Goal: Obtain resource: Download file/media

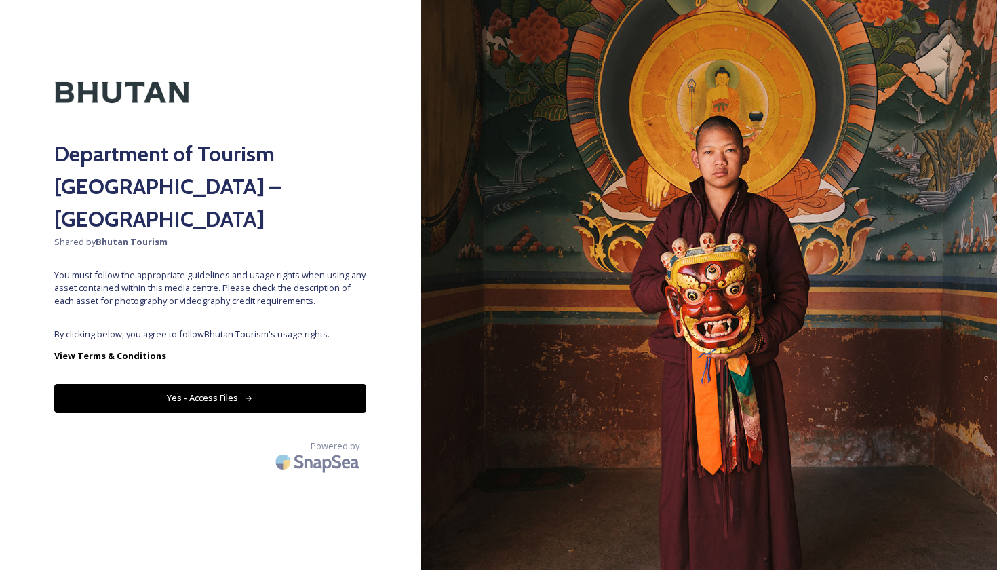
click at [217, 384] on button "Yes - Access Files" at bounding box center [210, 398] width 312 height 28
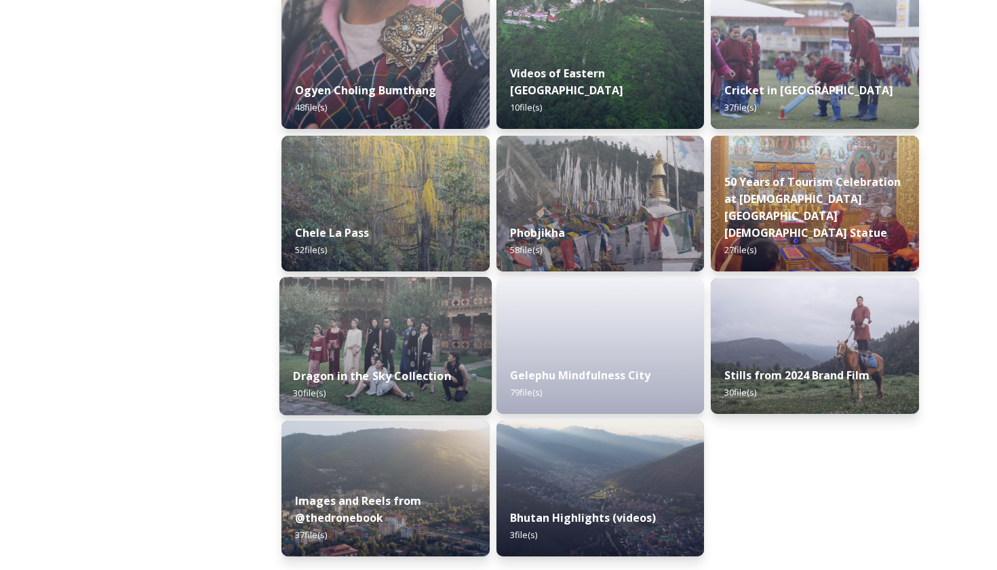
scroll to position [2218, 0]
click at [436, 351] on img at bounding box center [385, 346] width 212 height 138
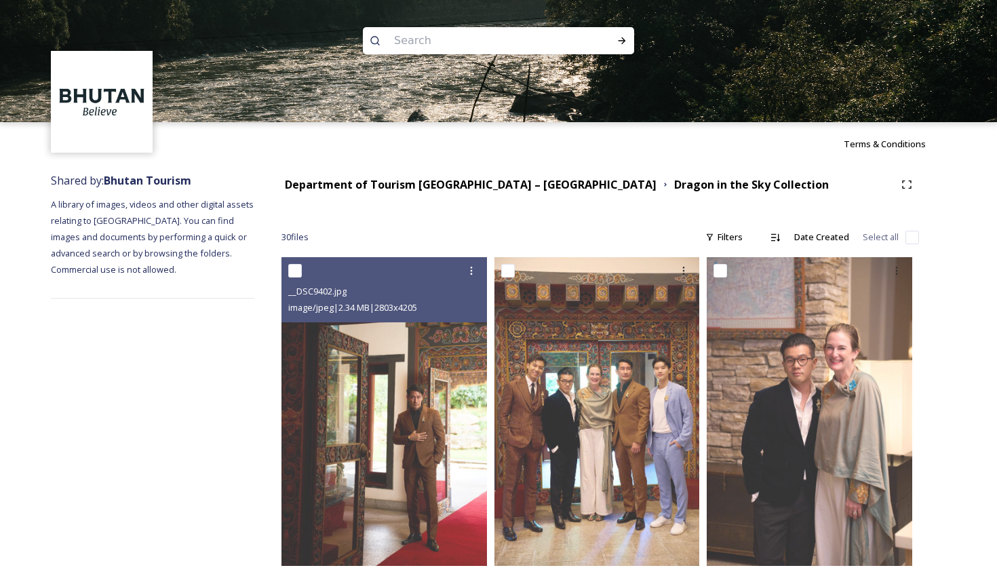
scroll to position [-1, 0]
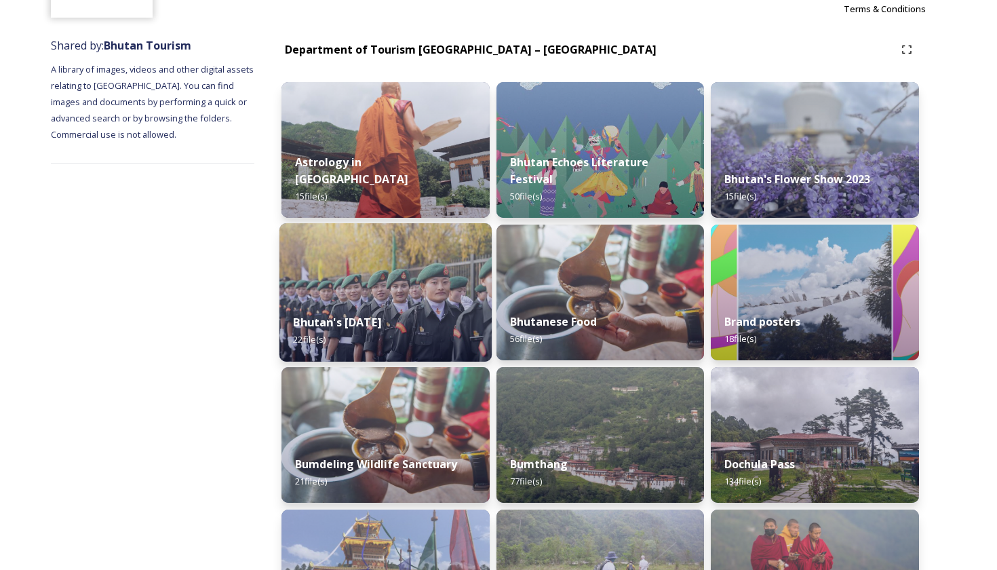
scroll to position [132, 0]
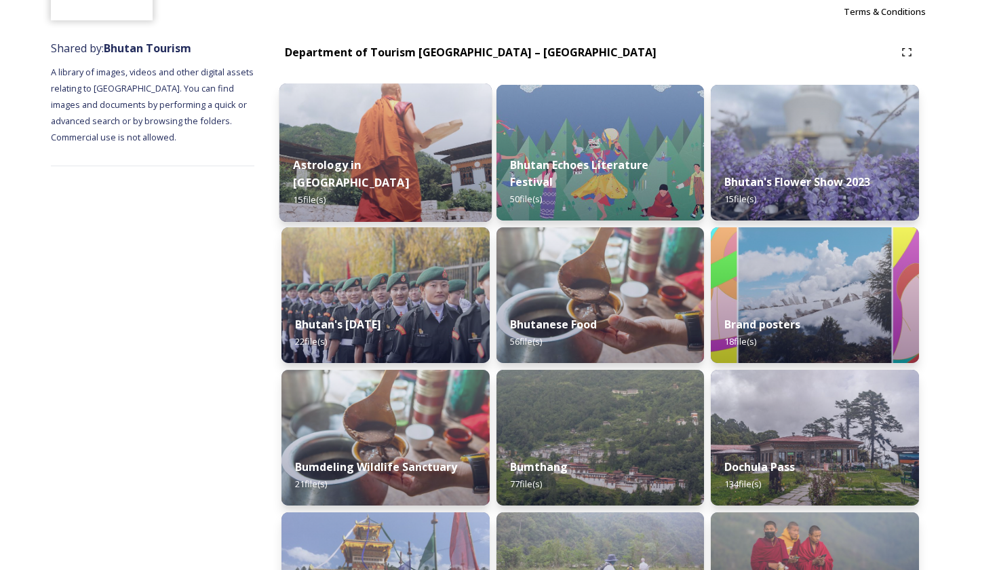
click at [403, 164] on div "Astrology in [GEOGRAPHIC_DATA] 15 file(s)" at bounding box center [385, 182] width 212 height 79
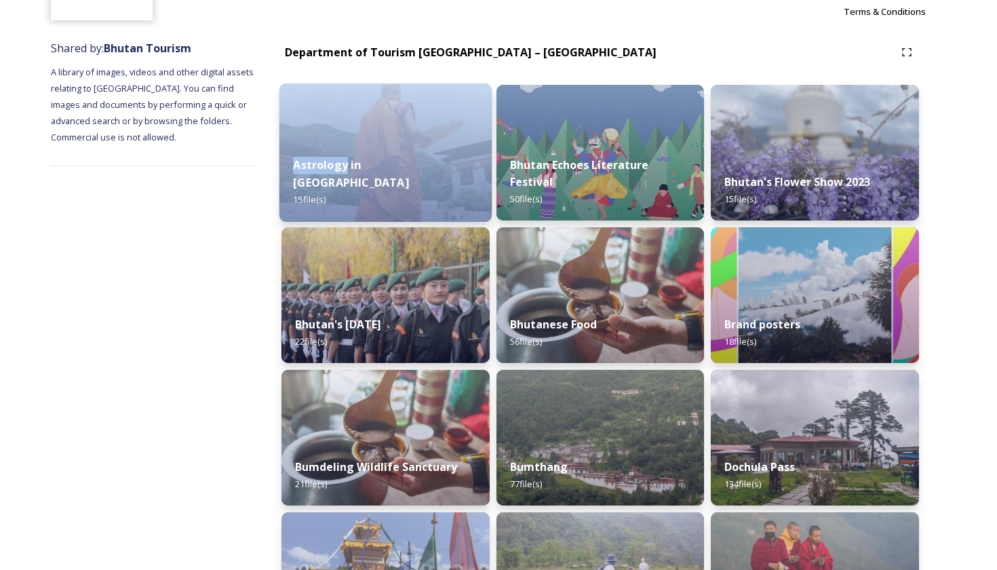
click at [403, 164] on div "Astrology in [GEOGRAPHIC_DATA] 15 file(s)" at bounding box center [385, 182] width 212 height 79
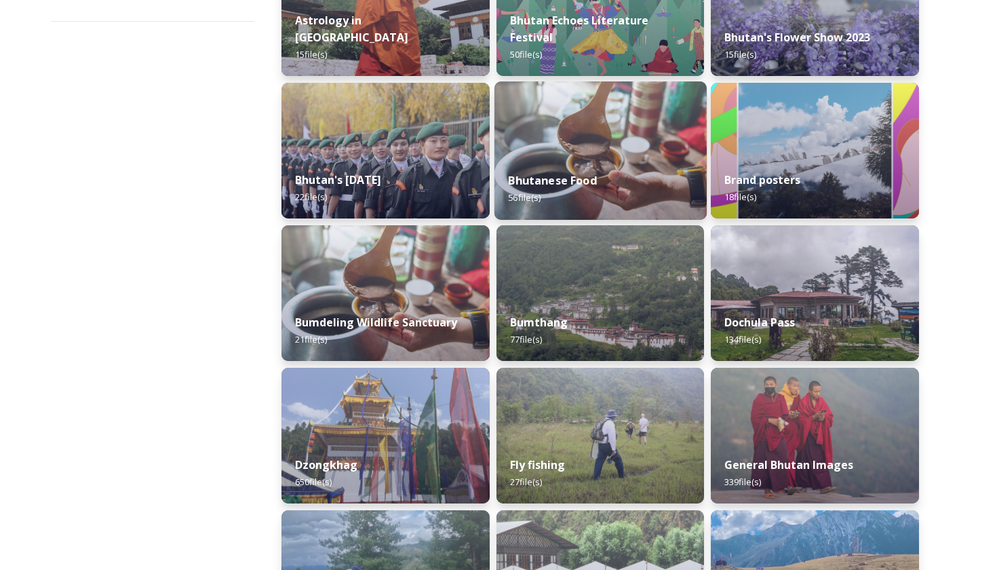
scroll to position [269, 0]
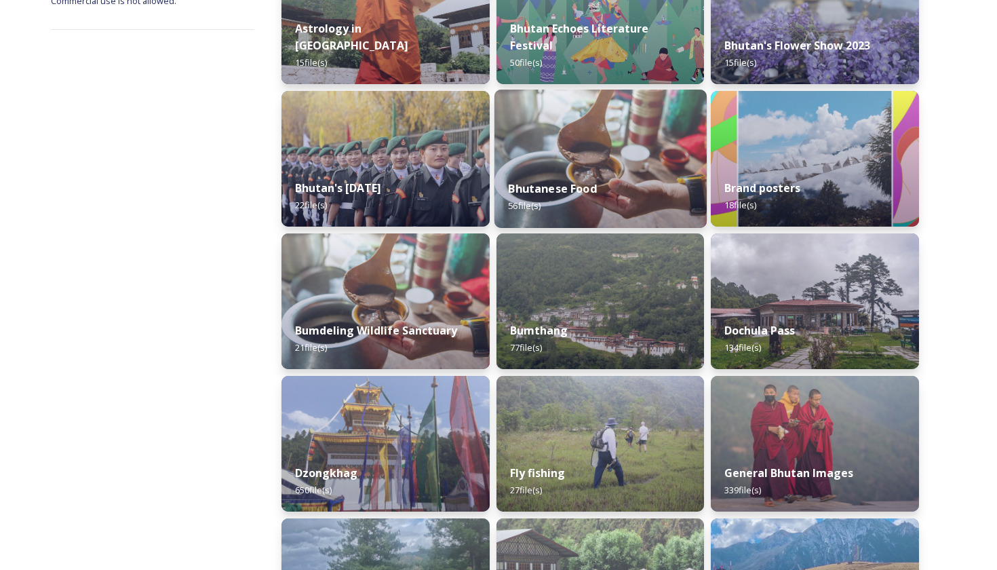
click at [566, 159] on img at bounding box center [600, 159] width 212 height 138
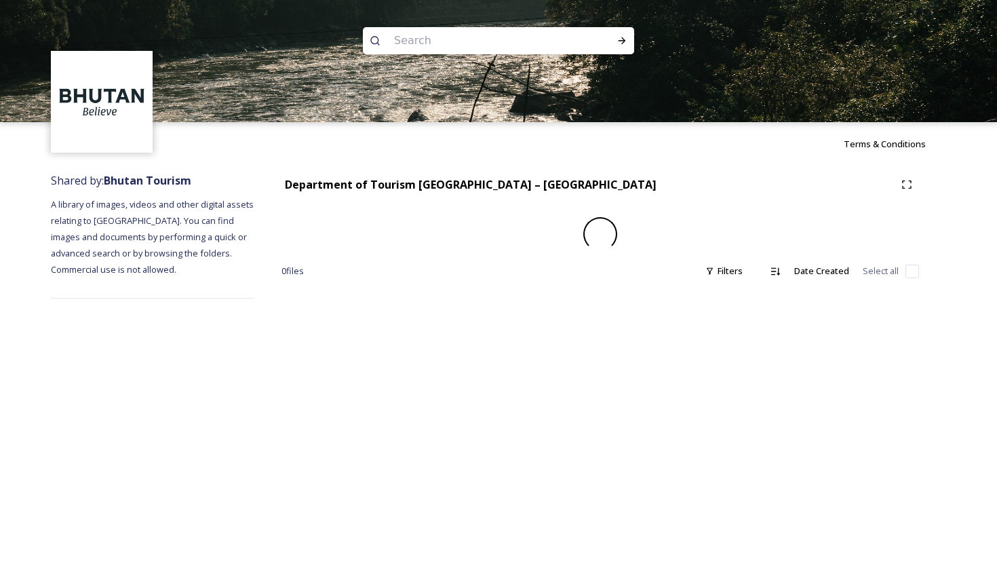
click at [566, 159] on div "Terms & Conditions" at bounding box center [498, 143] width 997 height 43
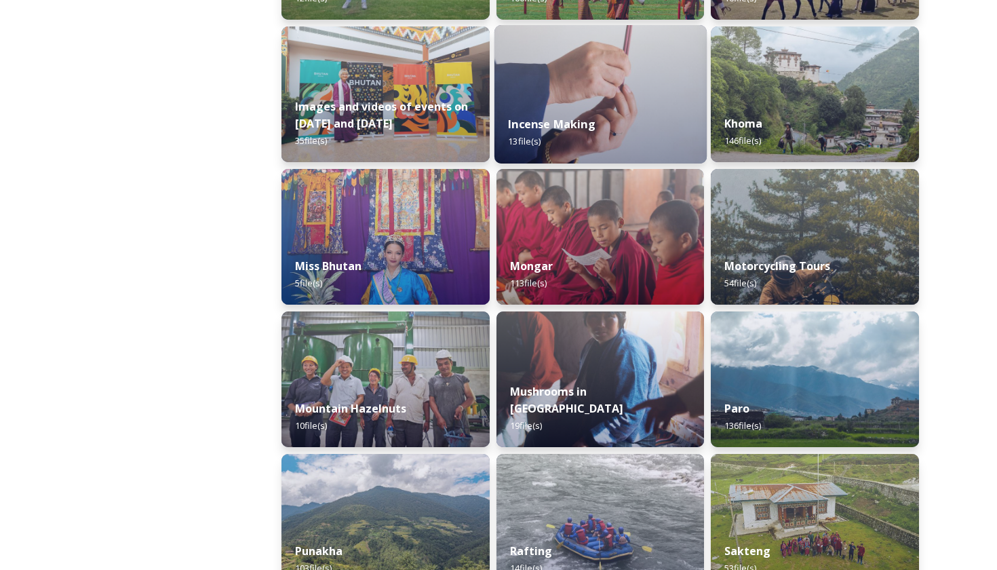
click at [602, 71] on img at bounding box center [600, 94] width 212 height 138
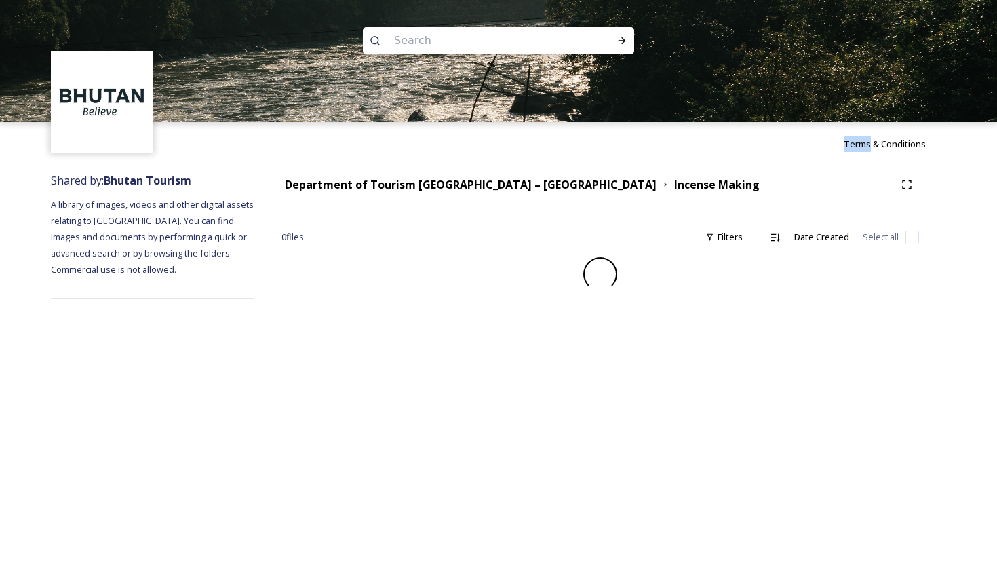
click at [602, 71] on img at bounding box center [498, 61] width 997 height 122
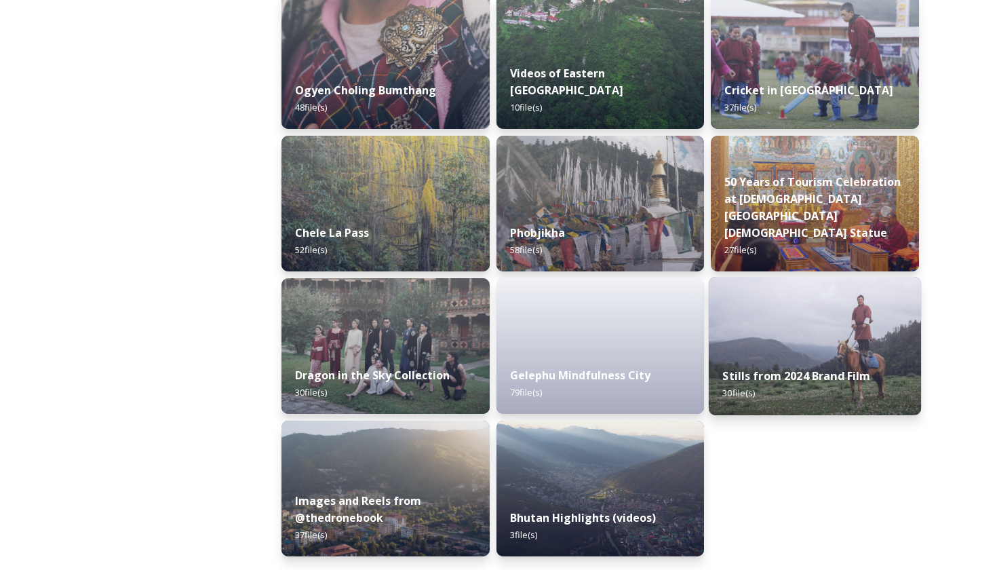
click at [800, 363] on div "Stills from 2024 Brand Film 30 file(s)" at bounding box center [815, 384] width 212 height 62
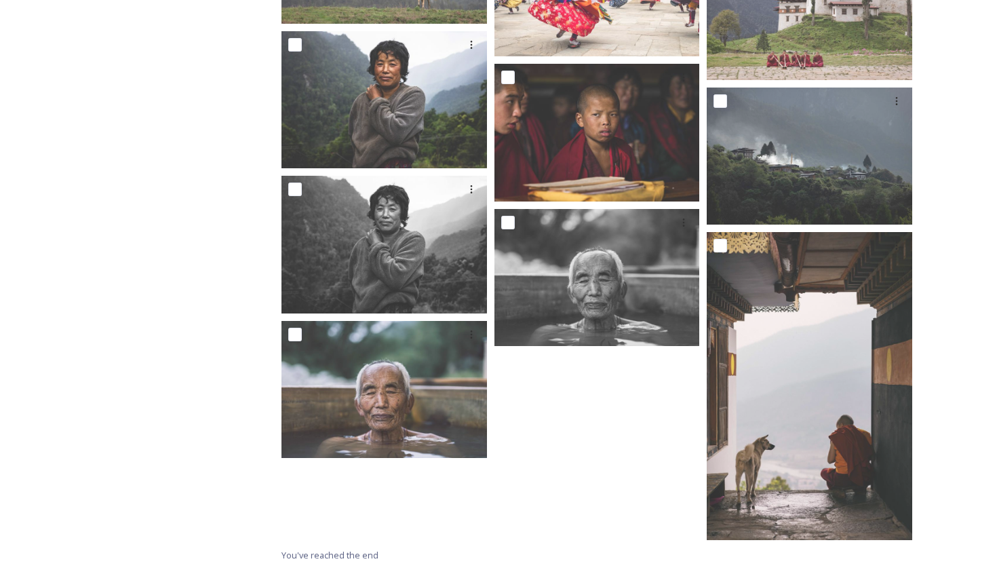
scroll to position [1350, 0]
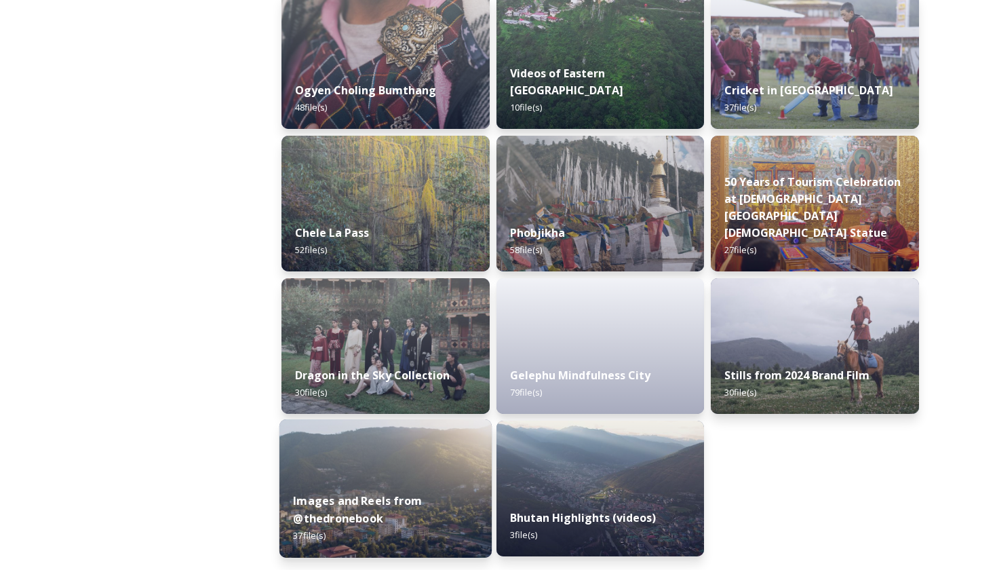
scroll to position [2218, 0]
click at [456, 486] on div "Images and Reels from @thedronebook 37 file(s)" at bounding box center [385, 518] width 212 height 79
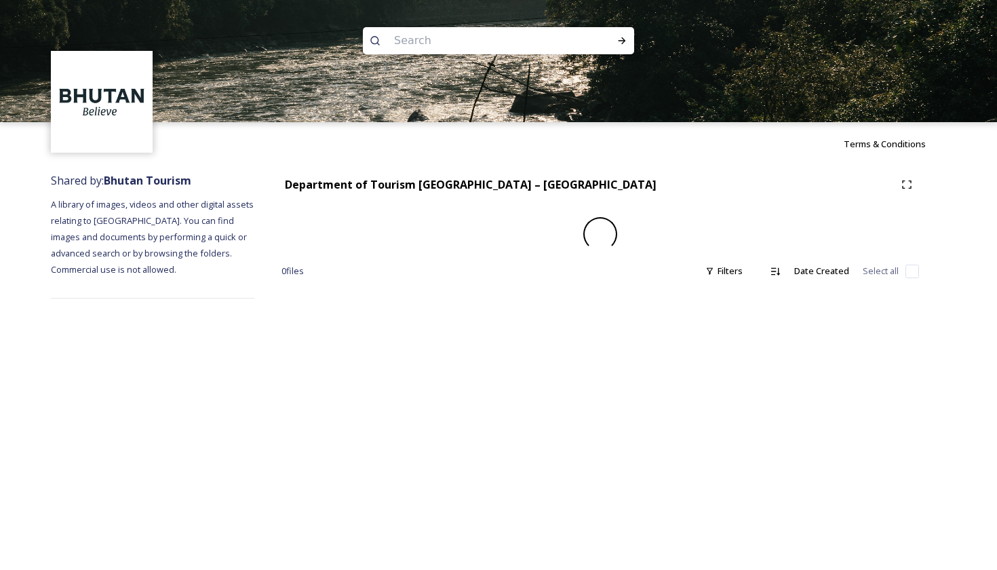
click at [456, 486] on div "Terms & Conditions Shared by: Bhutan Tourism A library of images, videos and ot…" at bounding box center [498, 285] width 997 height 570
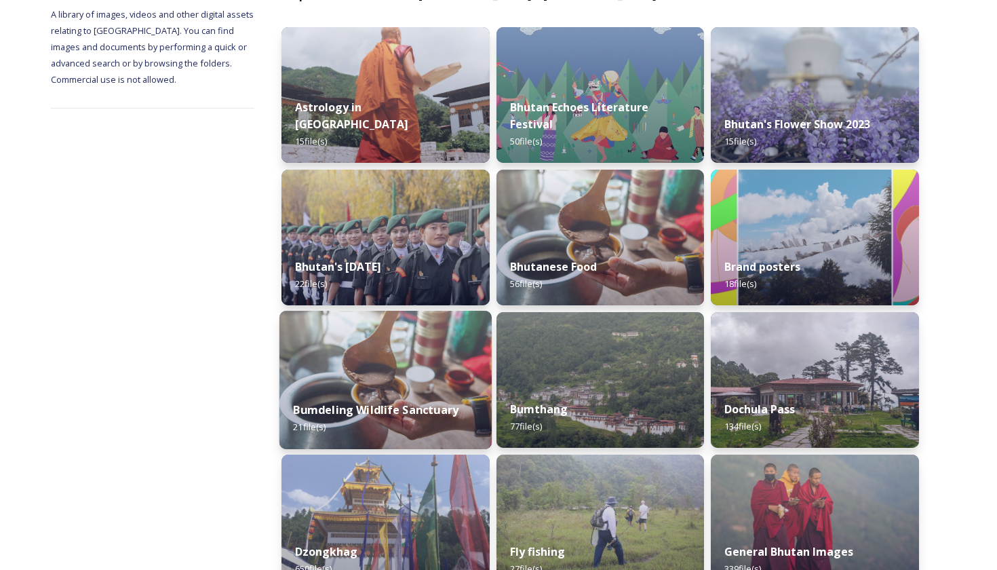
scroll to position [192, 0]
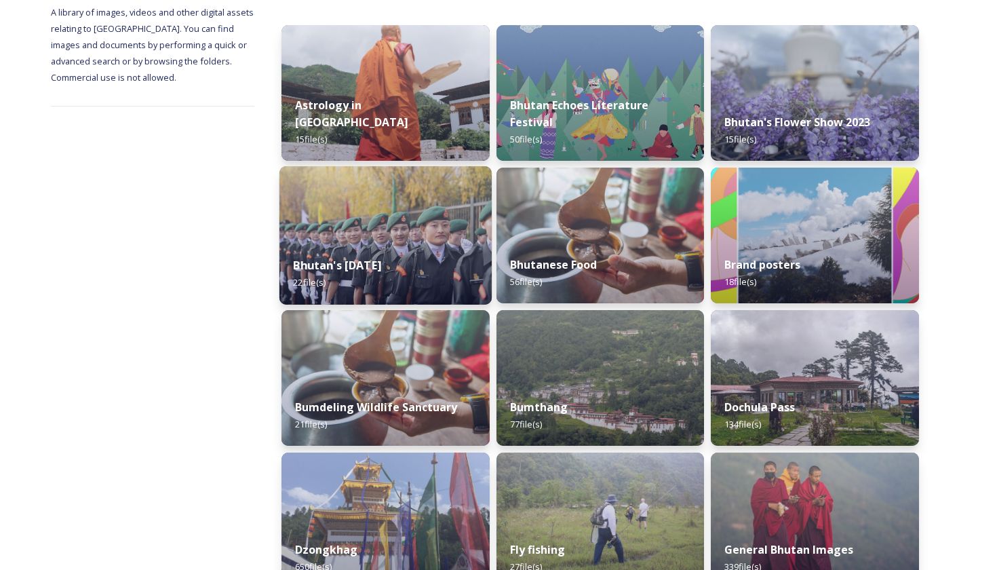
click at [381, 267] on strong "Bhutan's [DATE]" at bounding box center [337, 265] width 88 height 15
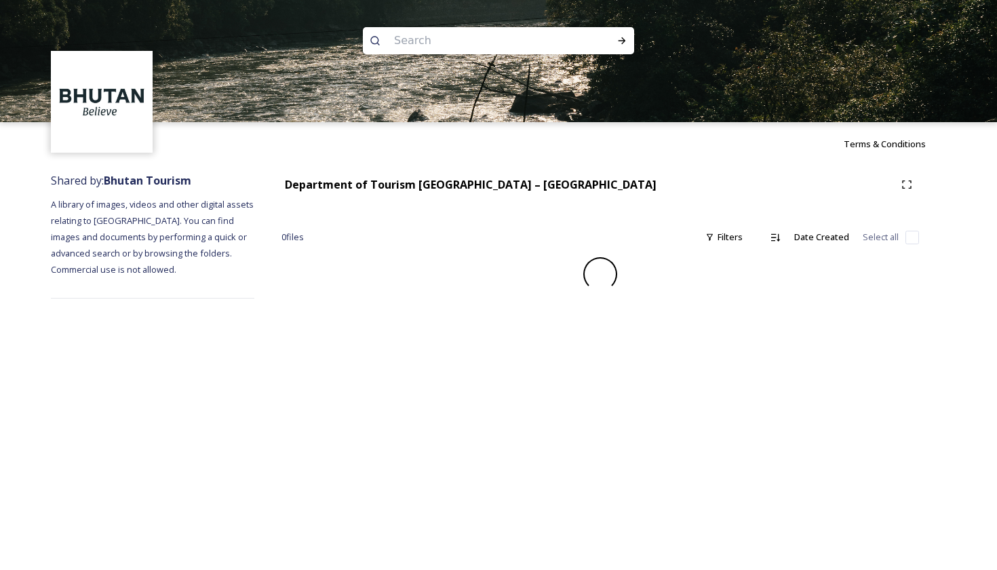
click at [388, 267] on div "Department of Tourism [GEOGRAPHIC_DATA] – Brand Centre 0 file s Filters Date Cr…" at bounding box center [600, 235] width 692 height 140
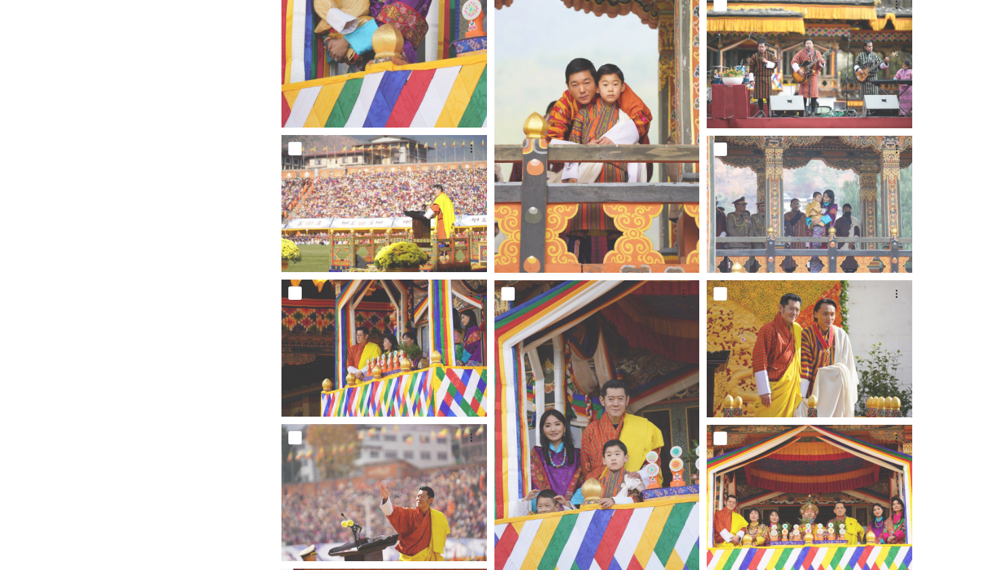
scroll to position [582, 0]
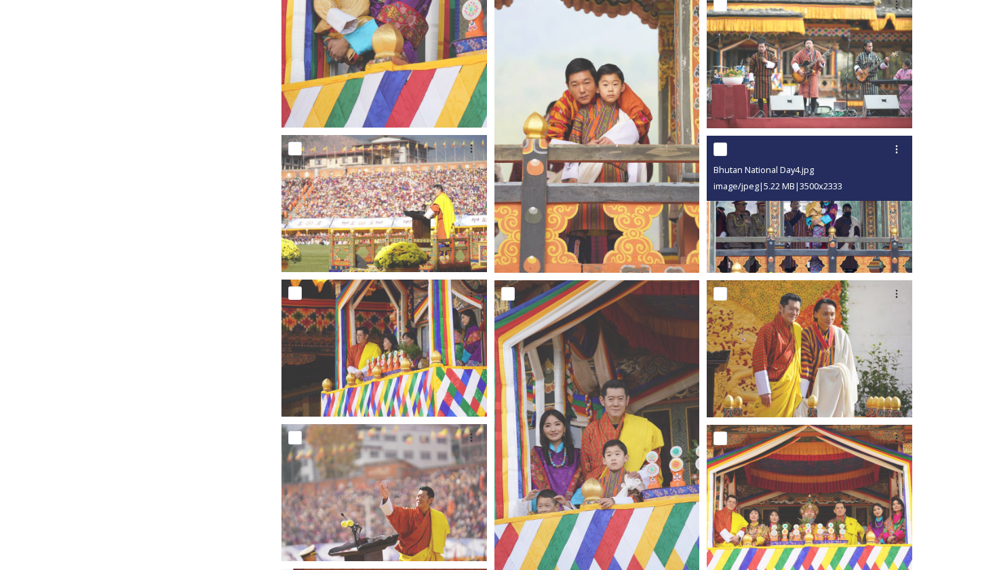
click at [771, 205] on img at bounding box center [810, 204] width 206 height 137
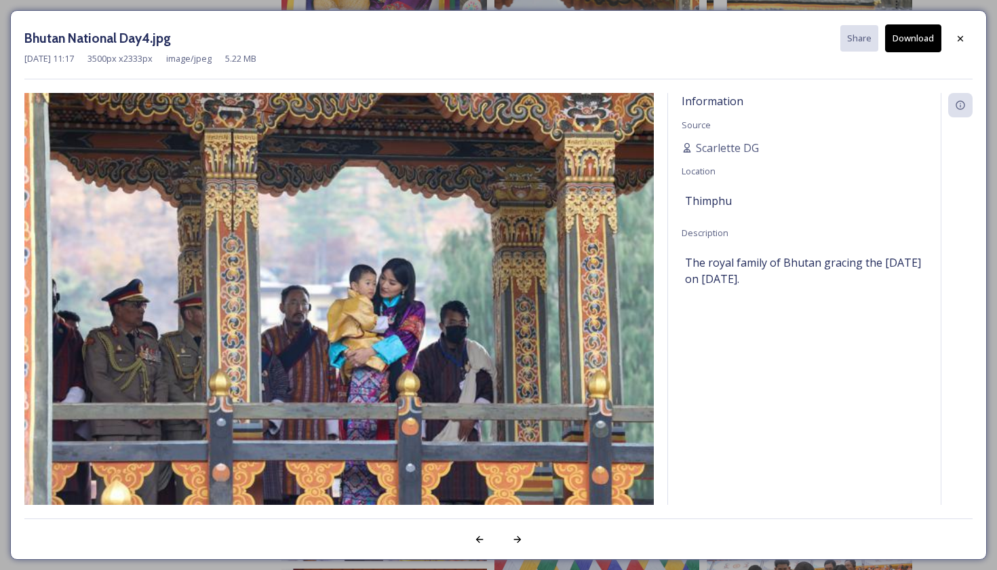
click at [771, 205] on div "Thimphu" at bounding box center [804, 200] width 239 height 23
click at [962, 43] on div at bounding box center [960, 38] width 24 height 24
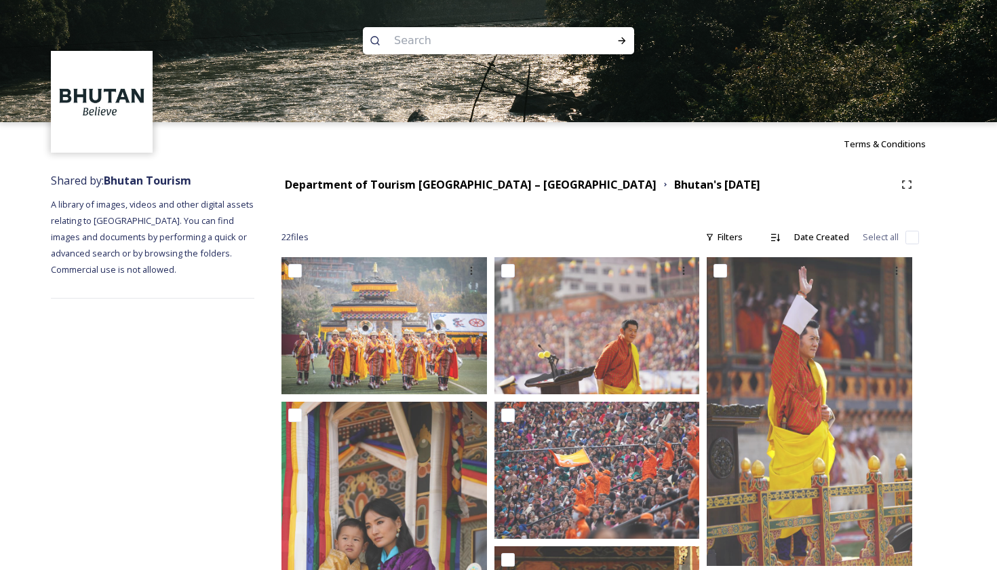
scroll to position [0, 0]
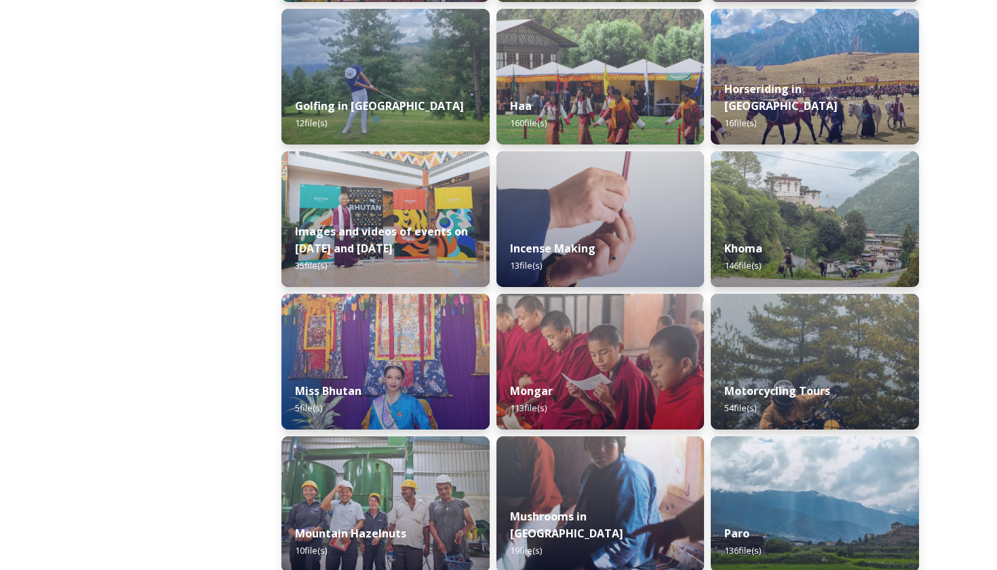
scroll to position [779, 0]
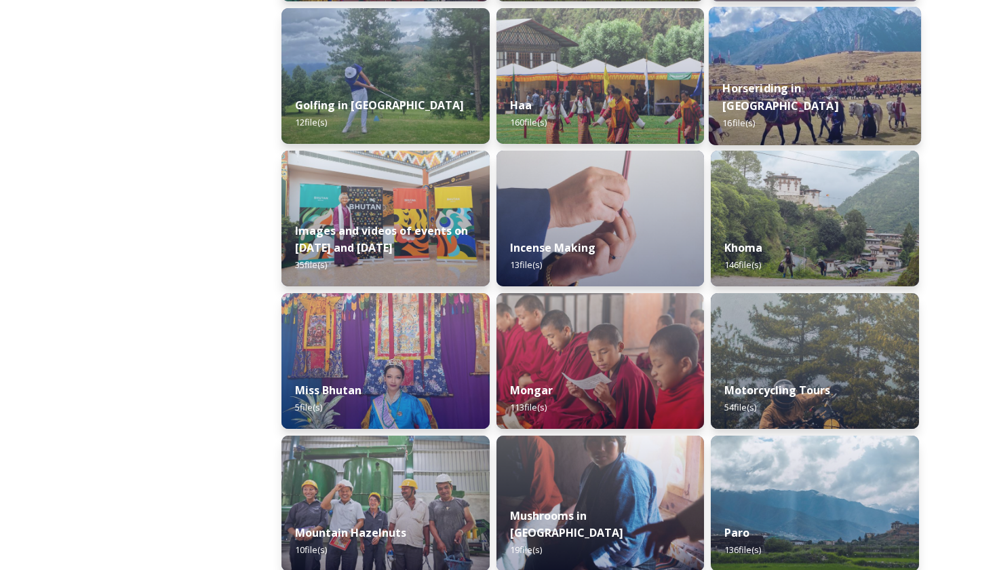
click at [808, 89] on div "Horseriding in [GEOGRAPHIC_DATA] 16 file(s)" at bounding box center [815, 105] width 212 height 79
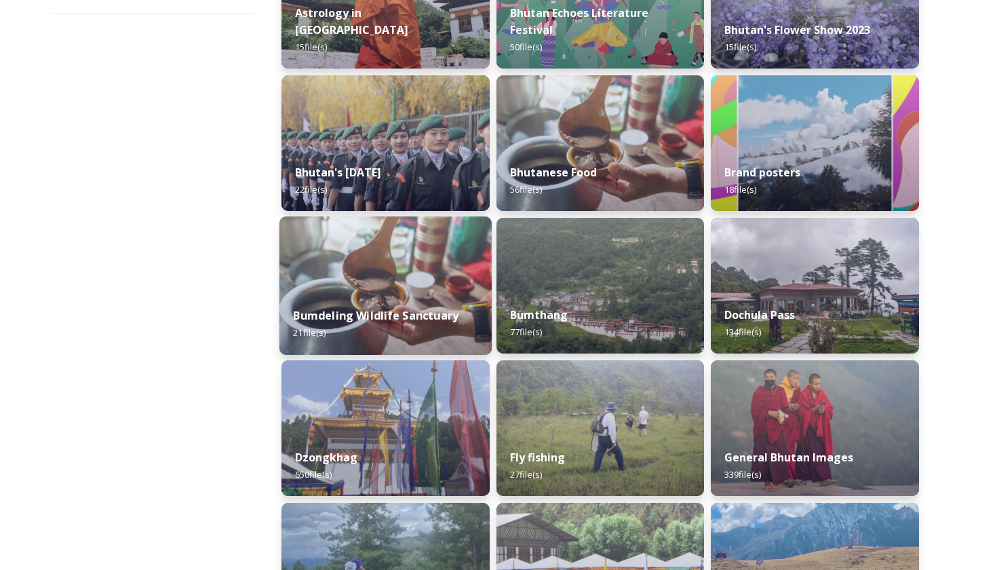
scroll to position [248, 0]
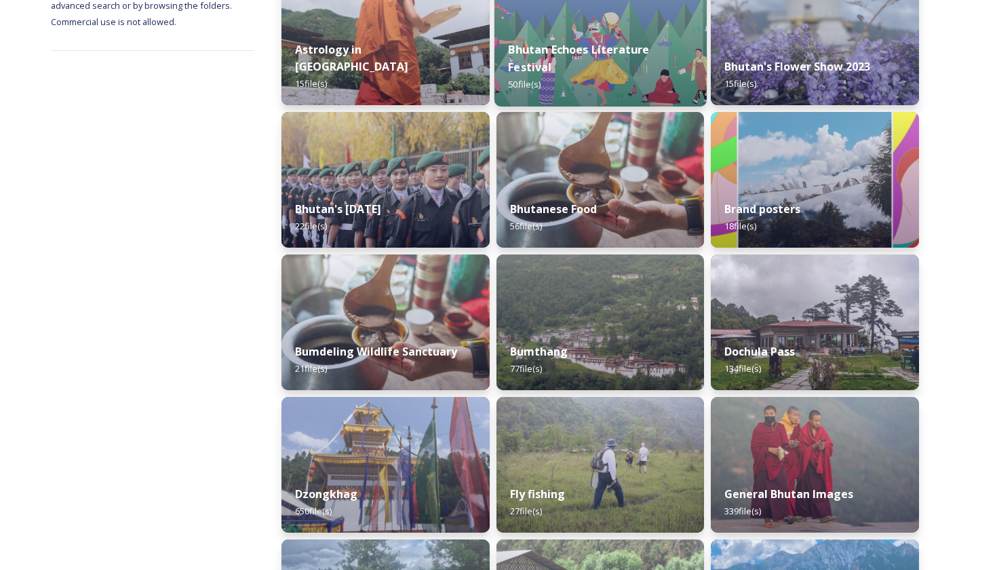
click at [568, 69] on div "Bhutan Echoes Literature Festival 50 file(s)" at bounding box center [600, 67] width 212 height 79
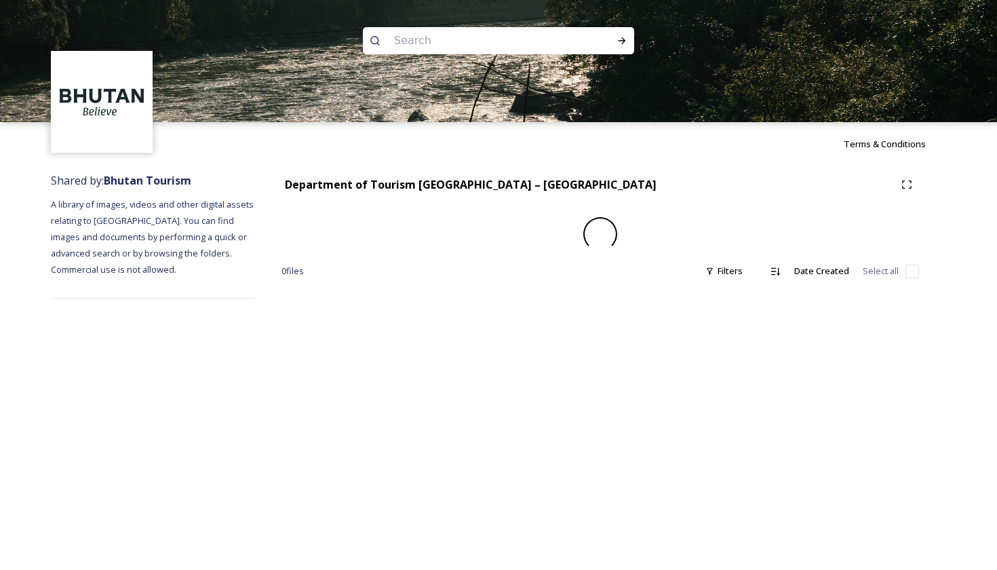
click at [568, 69] on img at bounding box center [498, 61] width 997 height 122
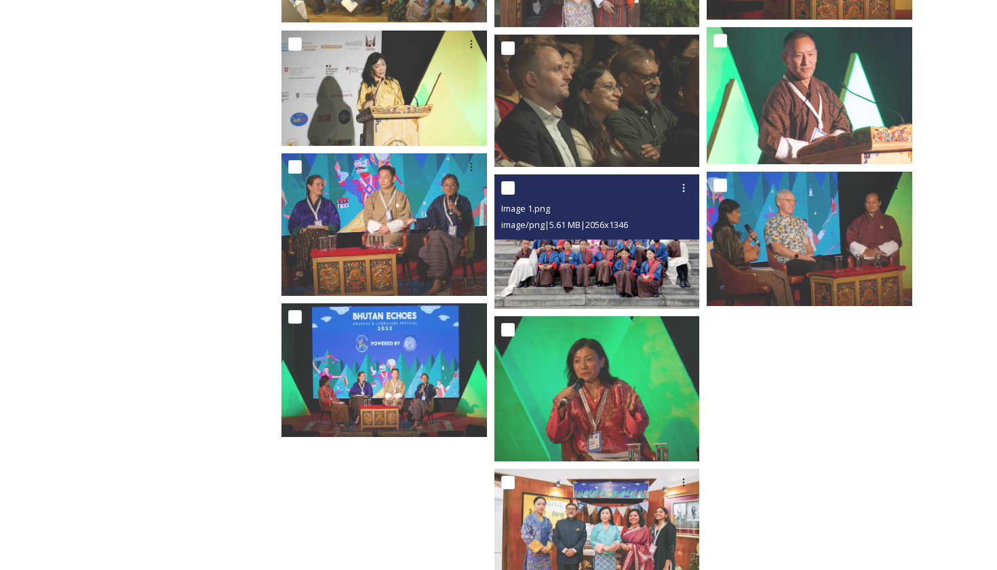
scroll to position [2285, 0]
